Goal: Find specific page/section: Find specific page/section

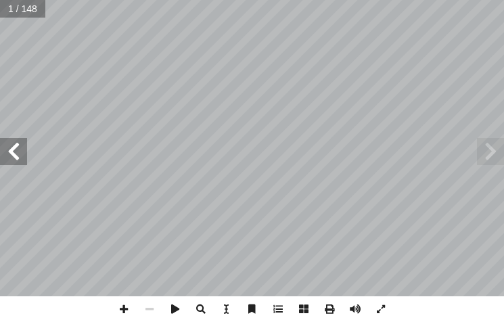
click at [23, 156] on span at bounding box center [13, 151] width 27 height 27
click at [22, 149] on span at bounding box center [13, 151] width 27 height 27
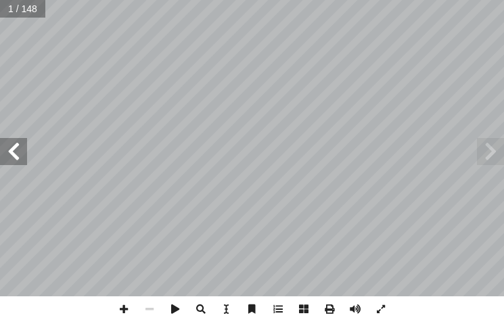
click at [20, 149] on span at bounding box center [13, 151] width 27 height 27
click at [18, 149] on span at bounding box center [13, 151] width 27 height 27
drag, startPoint x: 18, startPoint y: 149, endPoint x: 14, endPoint y: 139, distance: 10.3
click at [18, 147] on span at bounding box center [13, 151] width 27 height 27
click at [10, 141] on div "ة َ ميل َ ج ْ نا ال ُ ت َ غ ُ ل ليف: أ ا ّ فريق الت ٢ ُ زء ُ الج ل َّ و أ ال� ب…" at bounding box center [252, 148] width 504 height 296
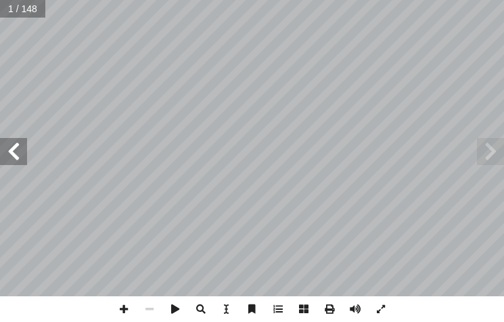
click at [13, 149] on span at bounding box center [13, 151] width 27 height 27
click at [13, 150] on span at bounding box center [13, 151] width 27 height 27
click at [16, 155] on span at bounding box center [13, 151] width 27 height 27
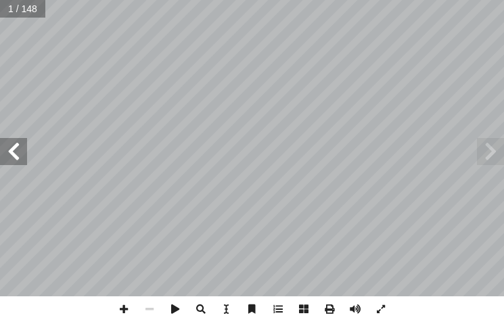
click at [16, 155] on span at bounding box center [13, 151] width 27 height 27
click at [18, 155] on span at bounding box center [13, 151] width 27 height 27
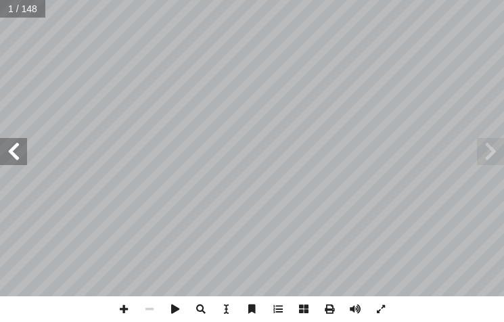
click at [18, 155] on span at bounding box center [13, 151] width 27 height 27
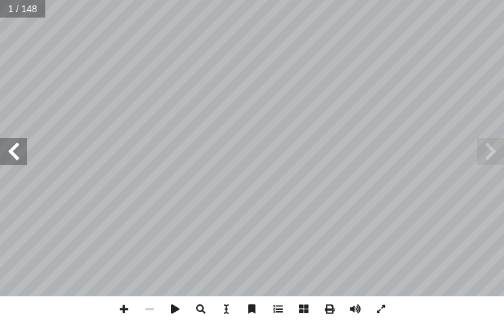
click at [18, 155] on span at bounding box center [13, 151] width 27 height 27
click at [20, 157] on span at bounding box center [13, 151] width 27 height 27
click at [18, 152] on span at bounding box center [13, 151] width 27 height 27
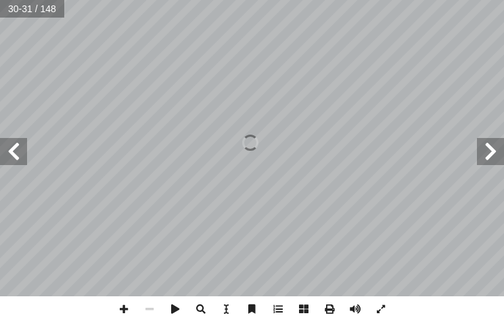
click at [18, 153] on span at bounding box center [13, 151] width 27 height 27
click at [18, 154] on span at bounding box center [13, 151] width 27 height 27
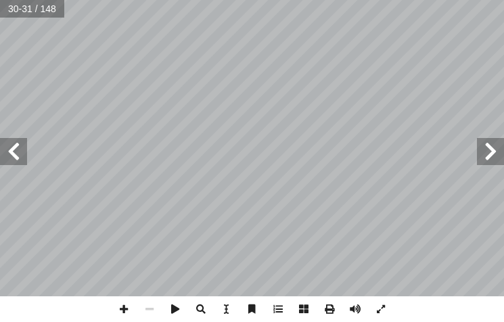
click at [18, 154] on span at bounding box center [13, 151] width 27 height 27
click at [15, 154] on span at bounding box center [13, 151] width 27 height 27
click at [12, 150] on span at bounding box center [13, 151] width 27 height 27
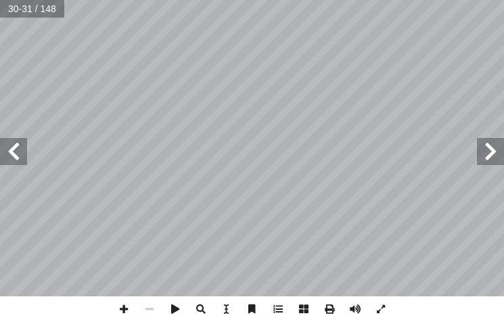
click at [12, 150] on span at bounding box center [13, 151] width 27 height 27
click at [12, 152] on span at bounding box center [13, 151] width 27 height 27
click at [12, 154] on span at bounding box center [13, 151] width 27 height 27
click at [14, 159] on span at bounding box center [13, 151] width 27 height 27
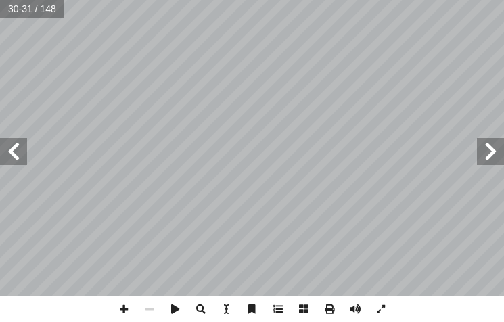
click at [14, 159] on span at bounding box center [13, 151] width 27 height 27
click at [18, 158] on span at bounding box center [13, 151] width 27 height 27
click at [24, 157] on span at bounding box center [13, 151] width 27 height 27
click at [24, 156] on span at bounding box center [13, 151] width 27 height 27
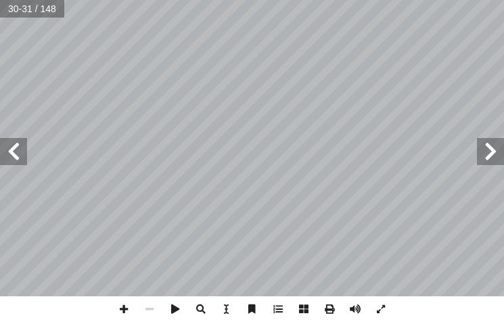
click at [27, 154] on div "ة َ ميل َ ج ْ نا ال ُ ت َ غ ُ ل ليف: أ ا ّ فريق الت ٢ ُ زء ُ الج ل َّ و أ ال� ب…" at bounding box center [252, 148] width 504 height 296
drag, startPoint x: 120, startPoint y: 312, endPoint x: 140, endPoint y: 310, distance: 19.8
click at [125, 312] on span at bounding box center [124, 309] width 26 height 26
